Goal: Information Seeking & Learning: Learn about a topic

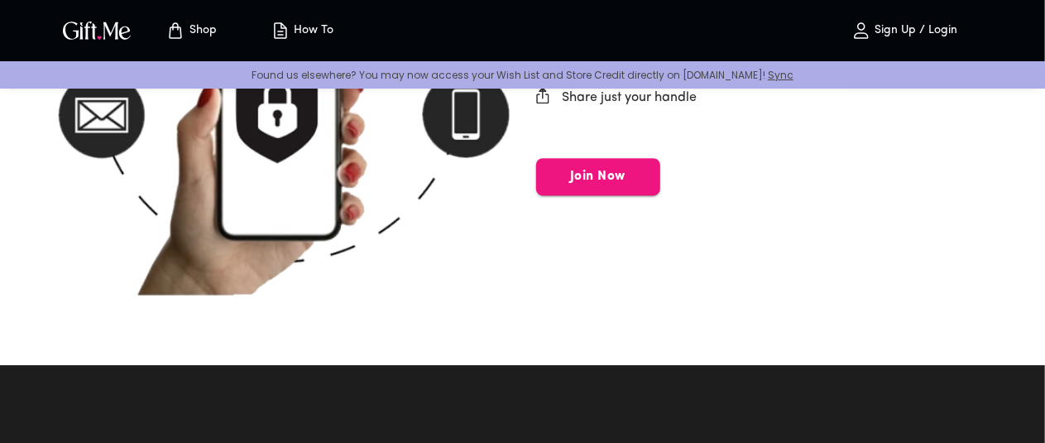
scroll to position [2564, 0]
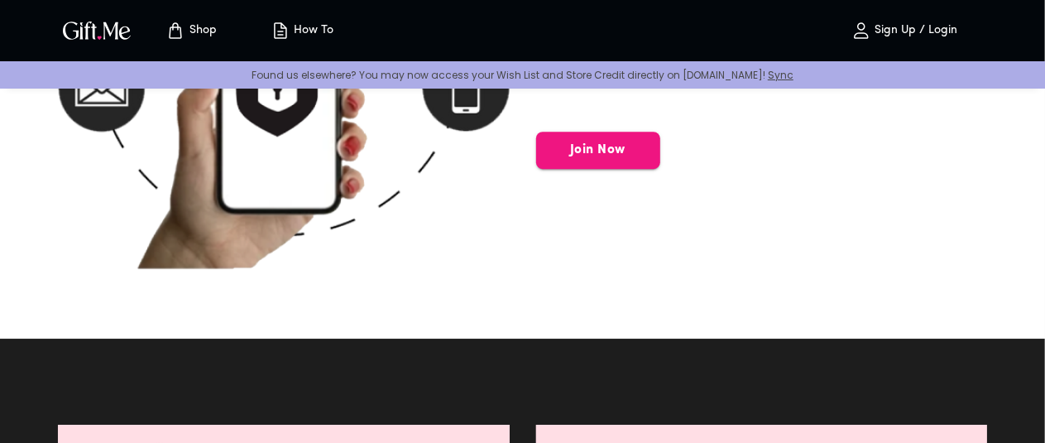
click at [315, 26] on p "How To" at bounding box center [312, 31] width 44 height 14
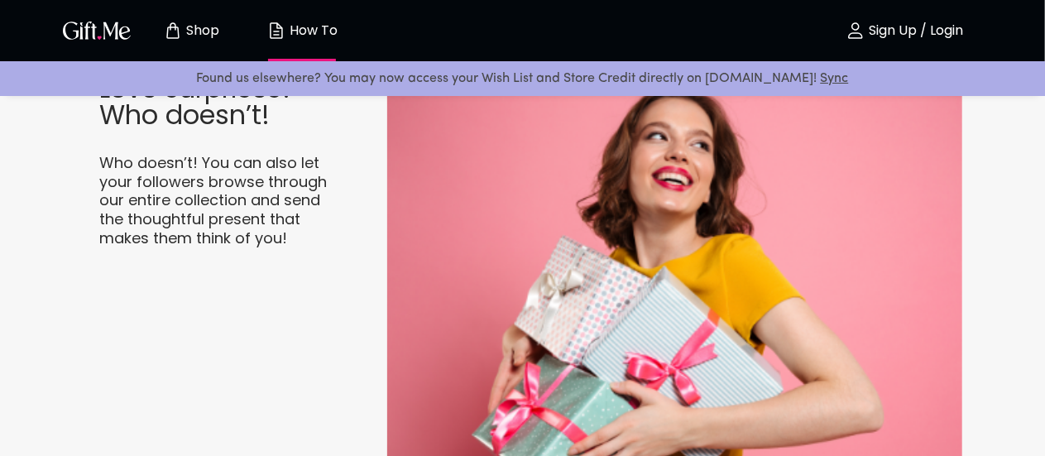
scroll to position [1489, 0]
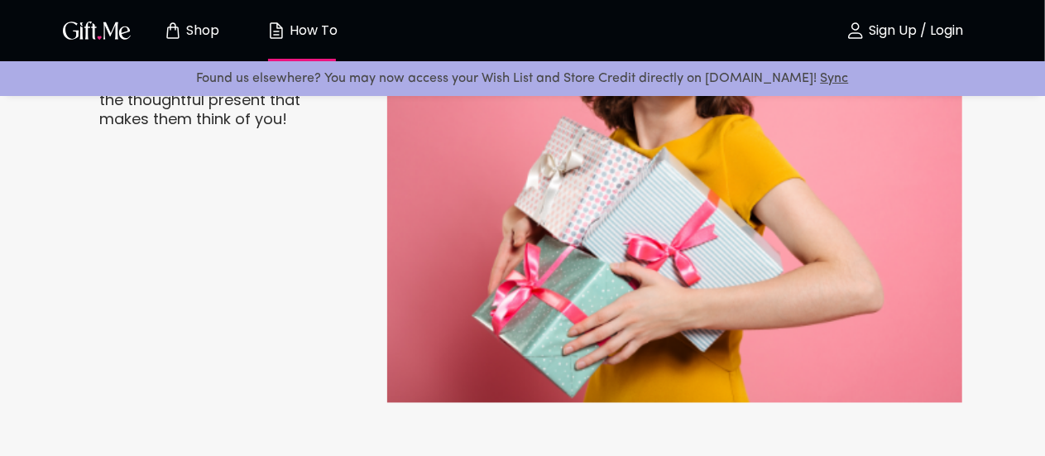
drag, startPoint x: 530, startPoint y: 285, endPoint x: 467, endPoint y: 316, distance: 70.7
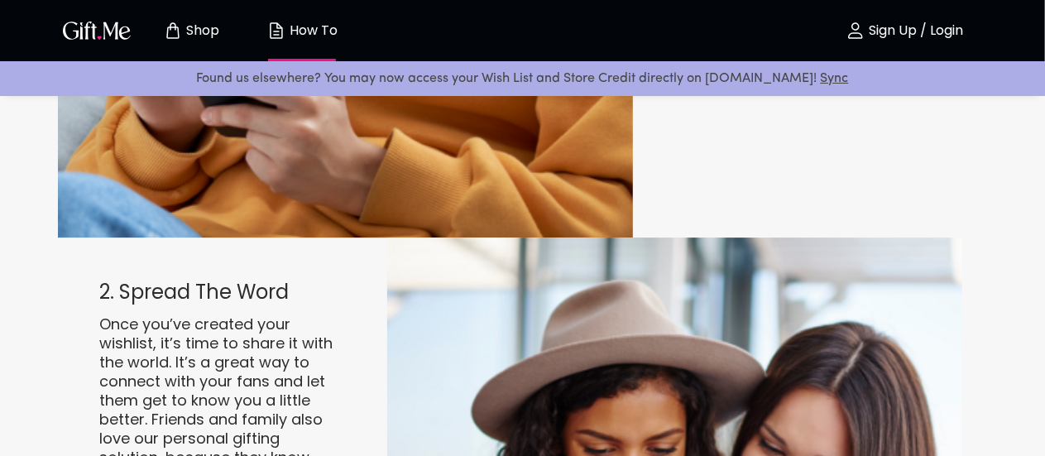
scroll to position [2482, 0]
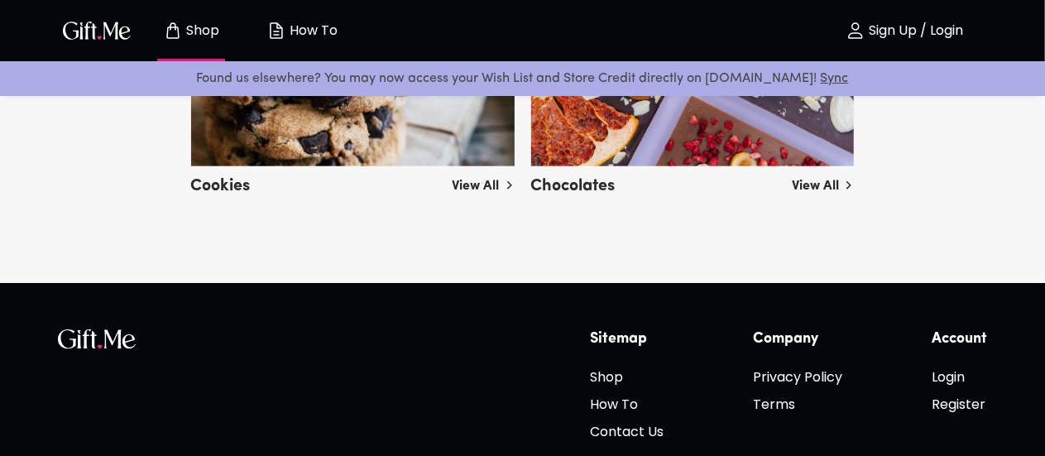
scroll to position [4053, 0]
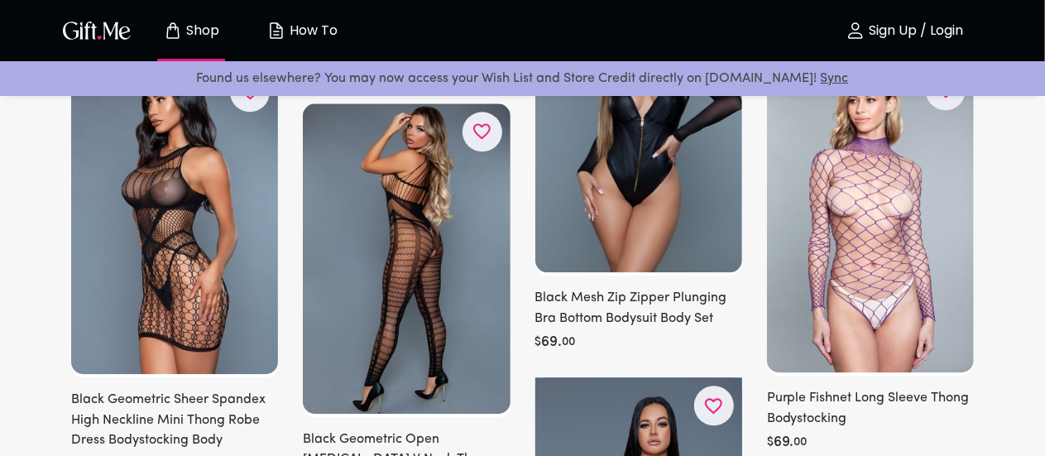
scroll to position [8769, 0]
